Goal: Use online tool/utility: Utilize a website feature to perform a specific function

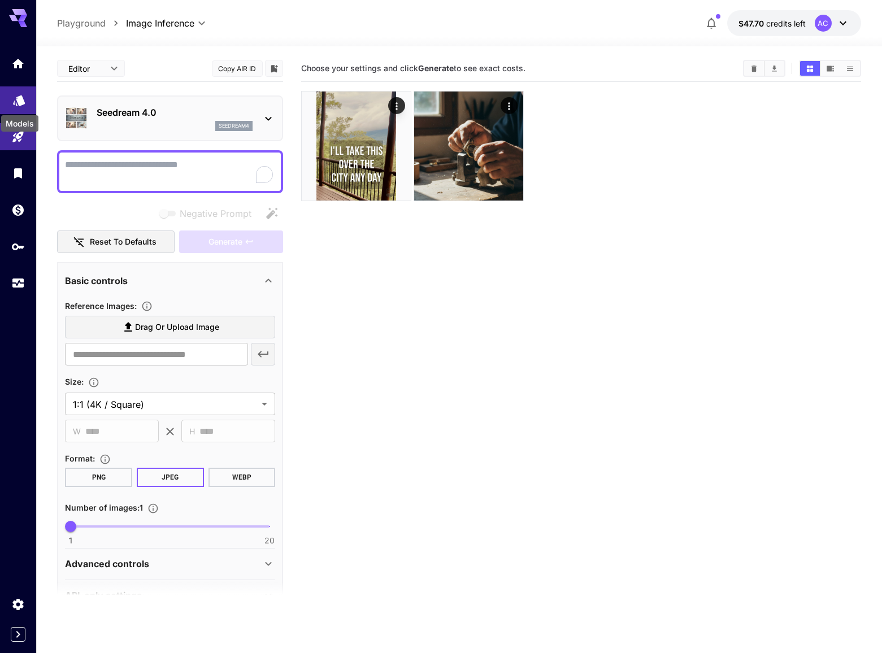
click at [16, 93] on icon "Models" at bounding box center [19, 97] width 14 height 14
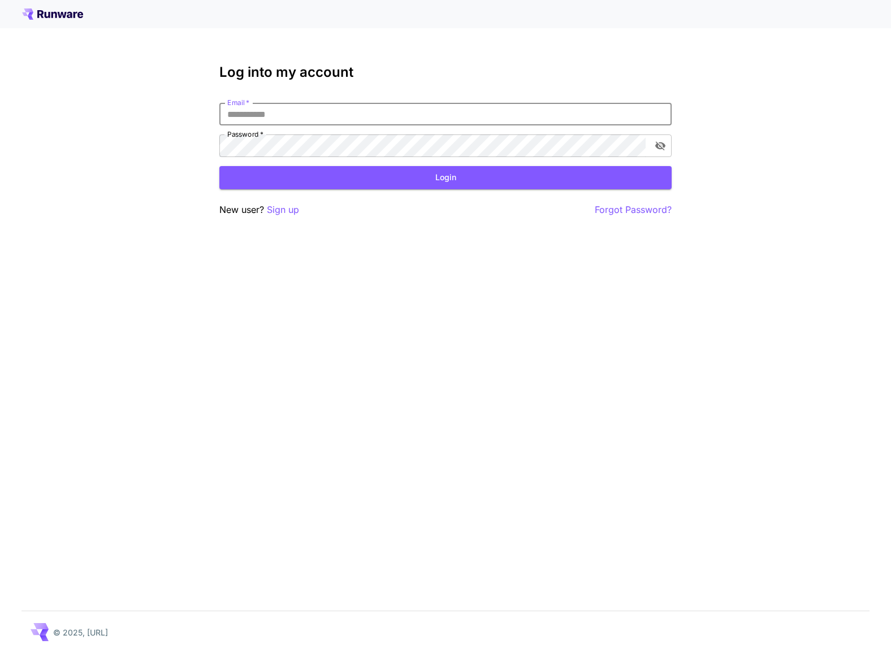
click at [414, 121] on input "Email   *" at bounding box center [445, 114] width 452 height 23
type input "**********"
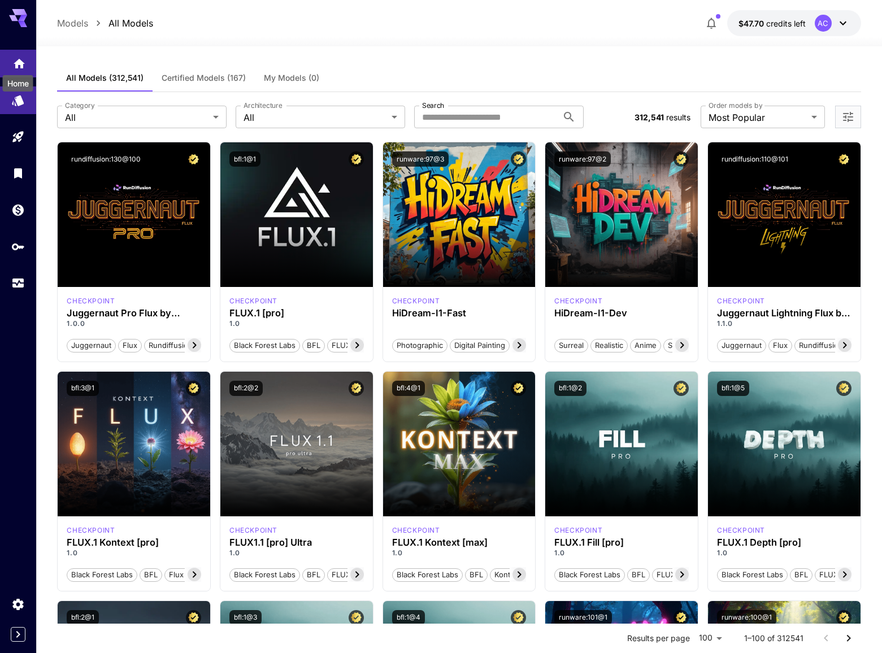
click at [20, 63] on icon "Home" at bounding box center [19, 61] width 14 height 14
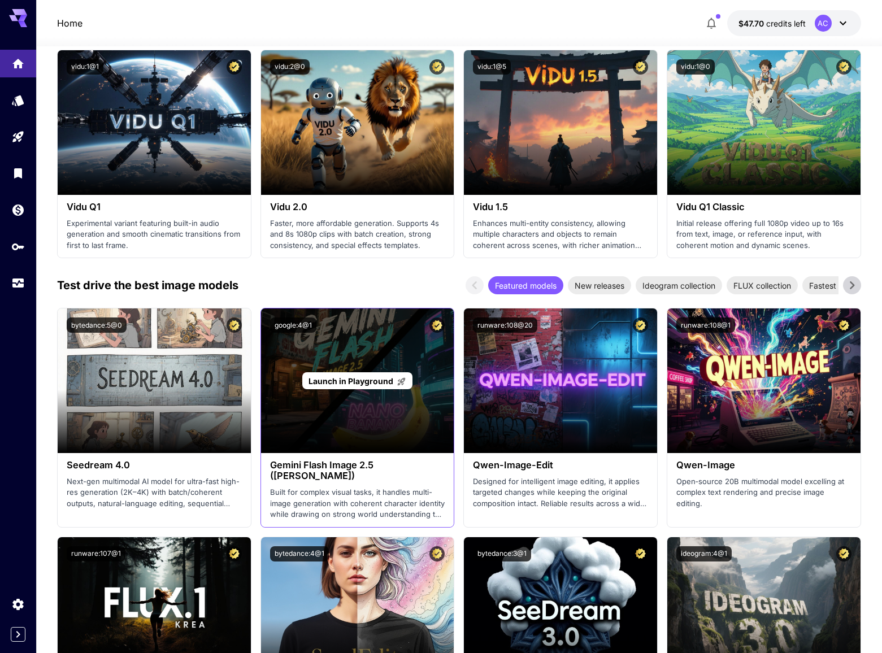
scroll to position [1146, 0]
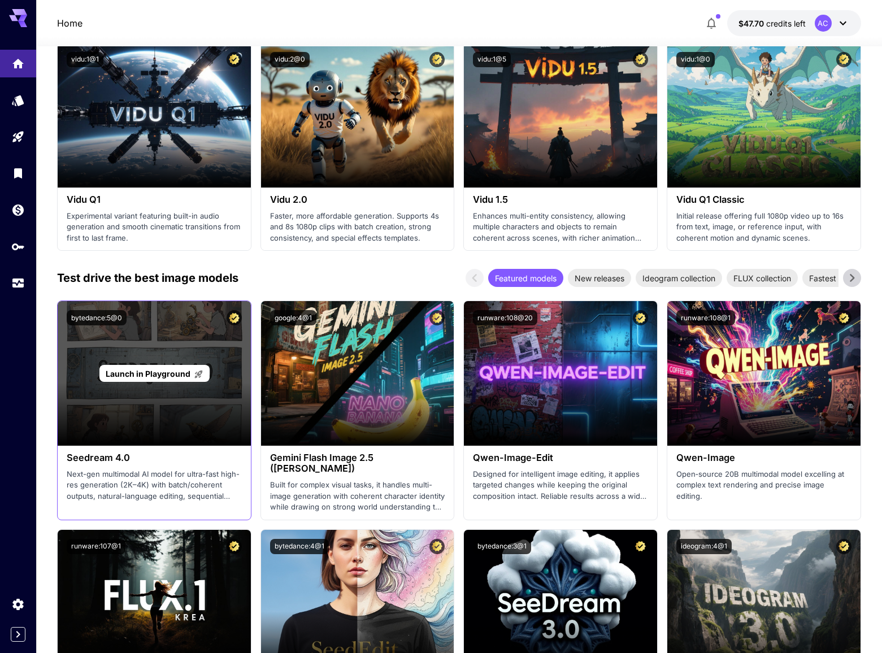
click at [158, 372] on span "Launch in Playground" at bounding box center [148, 374] width 85 height 10
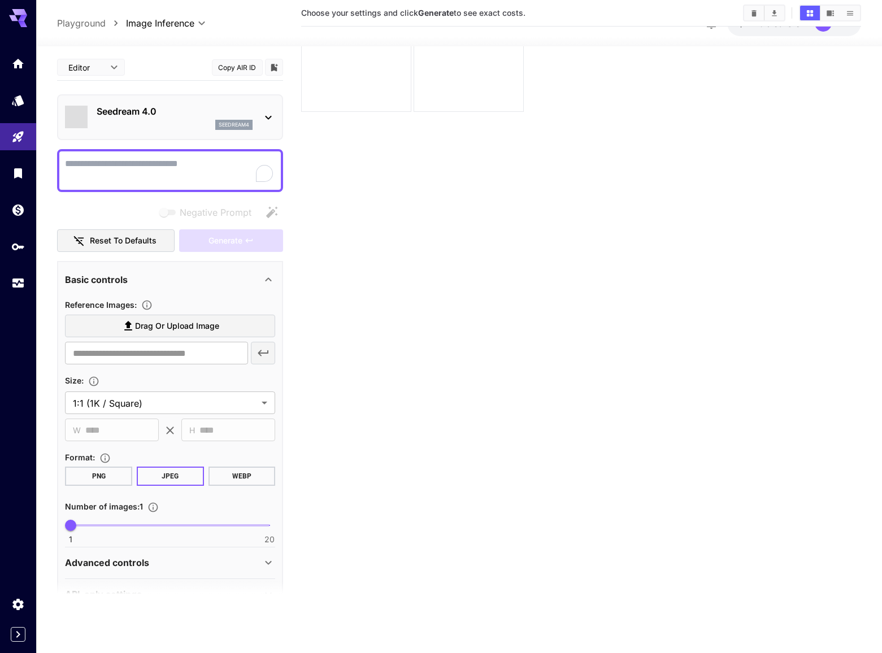
scroll to position [89, 0]
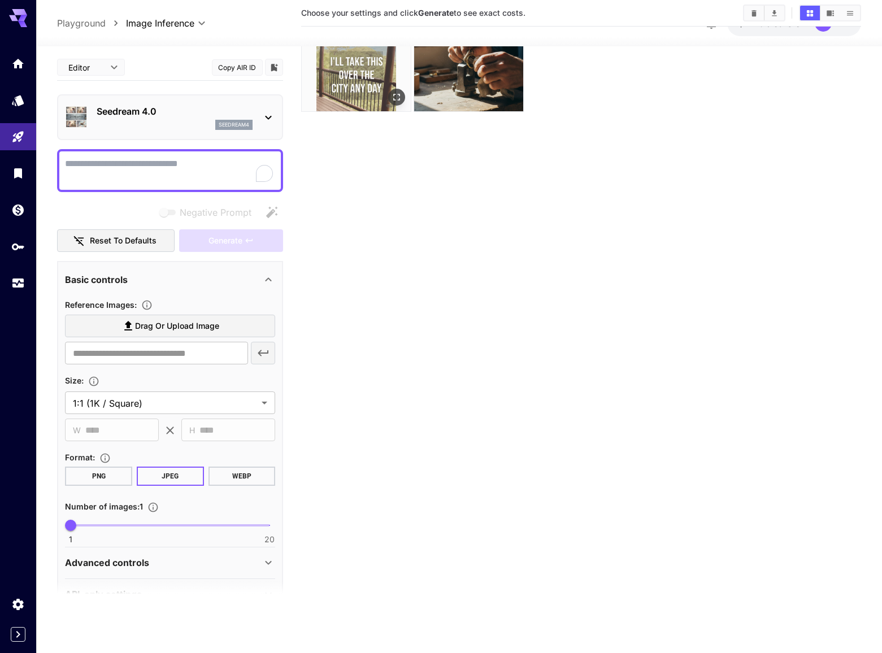
click at [364, 76] on img at bounding box center [356, 56] width 109 height 109
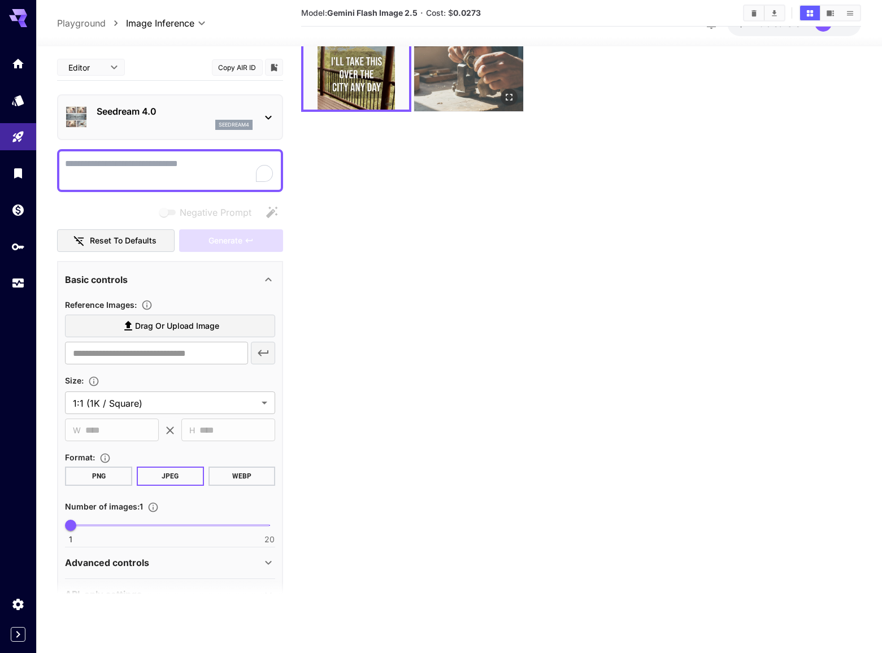
click at [494, 75] on img at bounding box center [468, 56] width 109 height 109
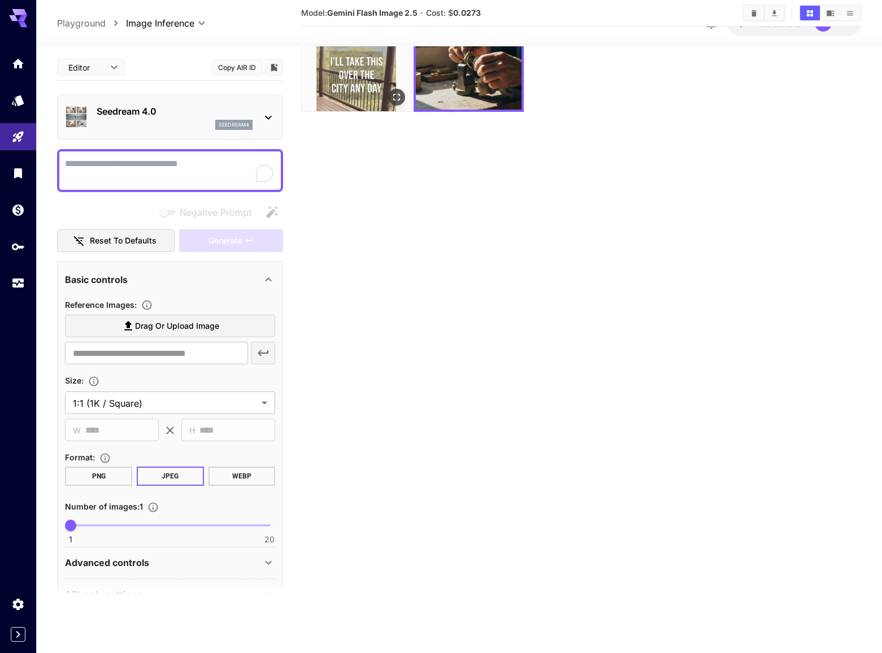
click at [379, 83] on img at bounding box center [356, 56] width 109 height 109
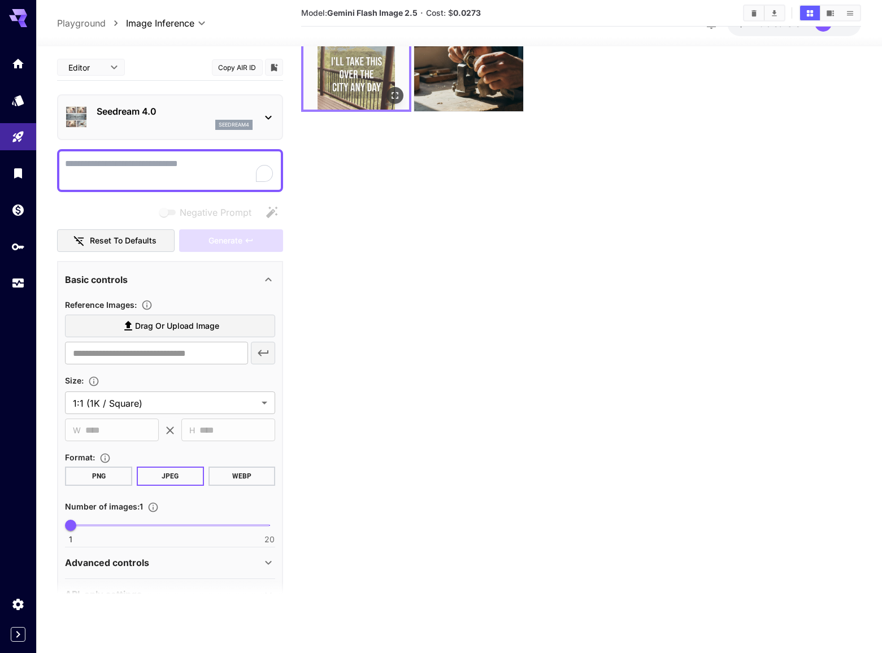
scroll to position [0, 0]
